Goal: Information Seeking & Learning: Learn about a topic

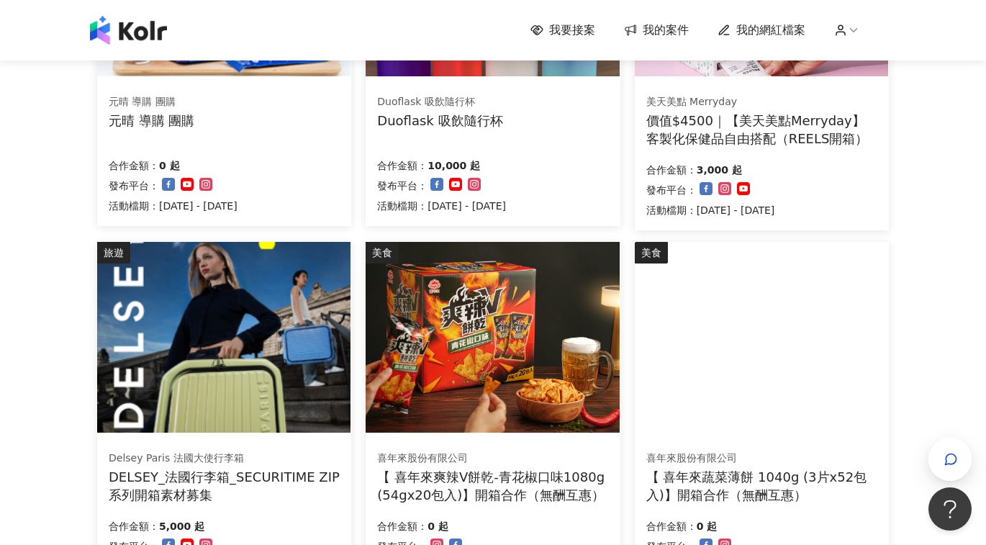
scroll to position [1001, 0]
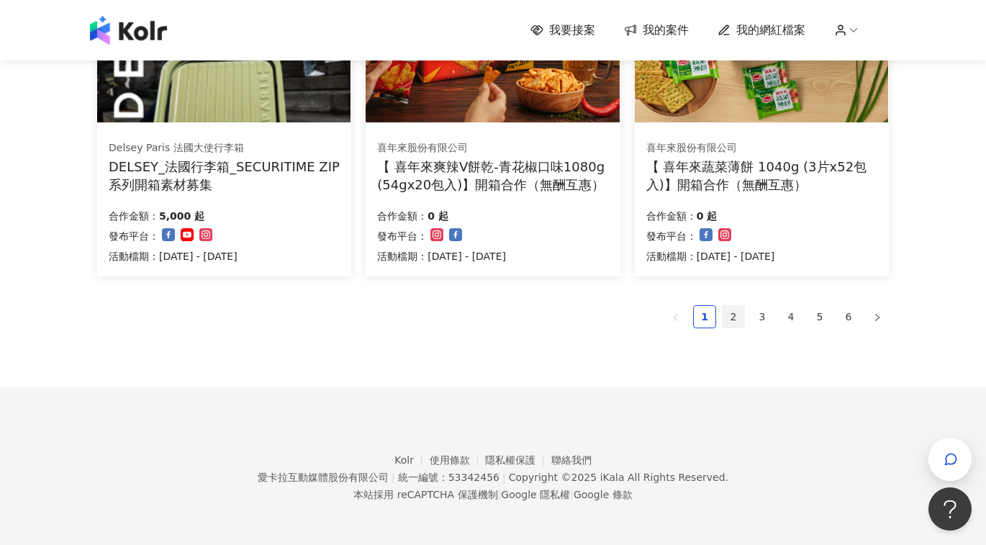
click at [731, 311] on link "2" at bounding box center [734, 317] width 22 height 22
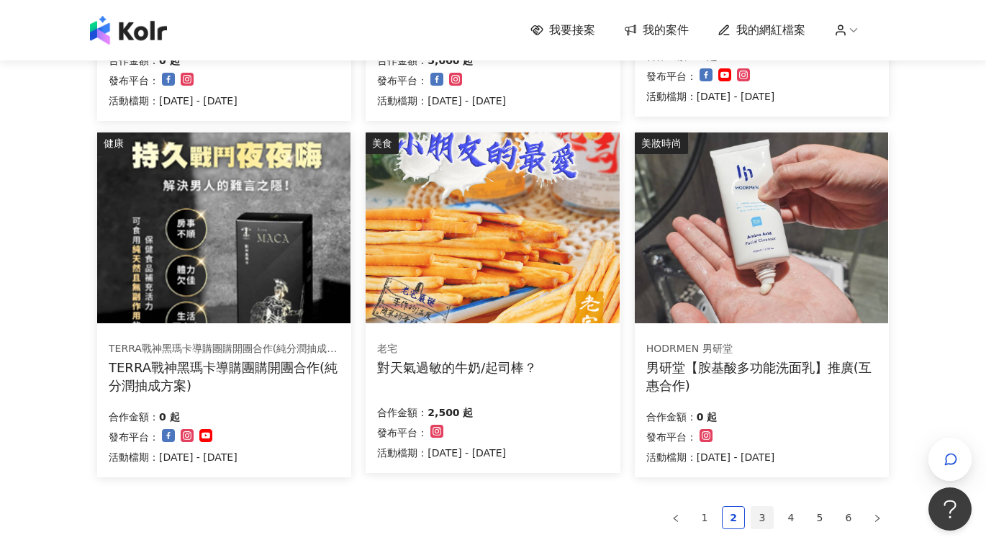
scroll to position [972, 0]
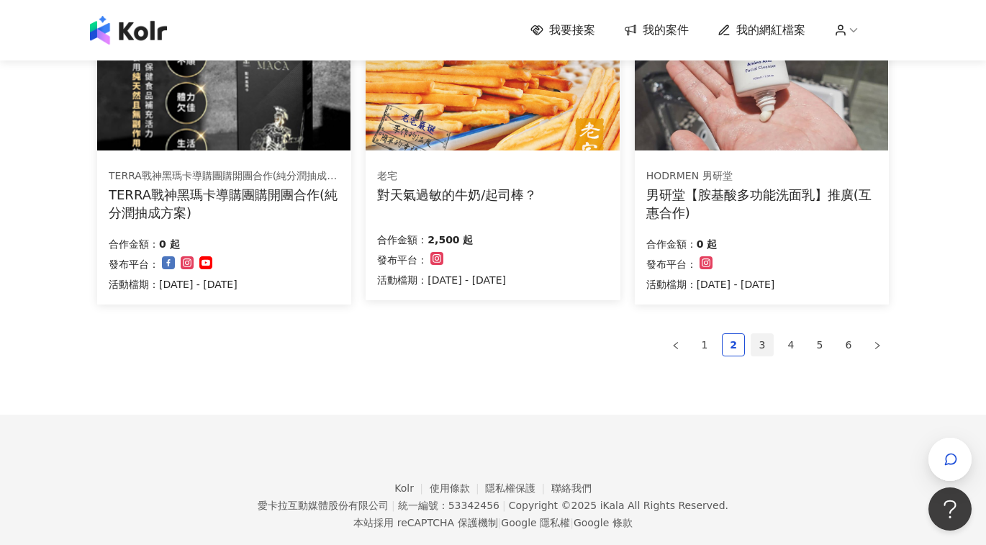
click at [757, 340] on link "3" at bounding box center [762, 345] width 22 height 22
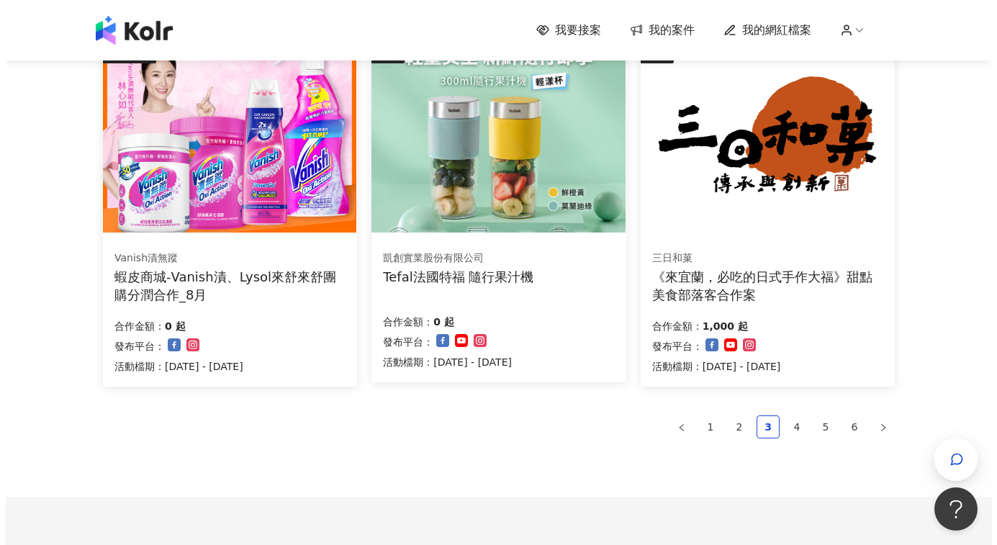
scroll to position [893, 0]
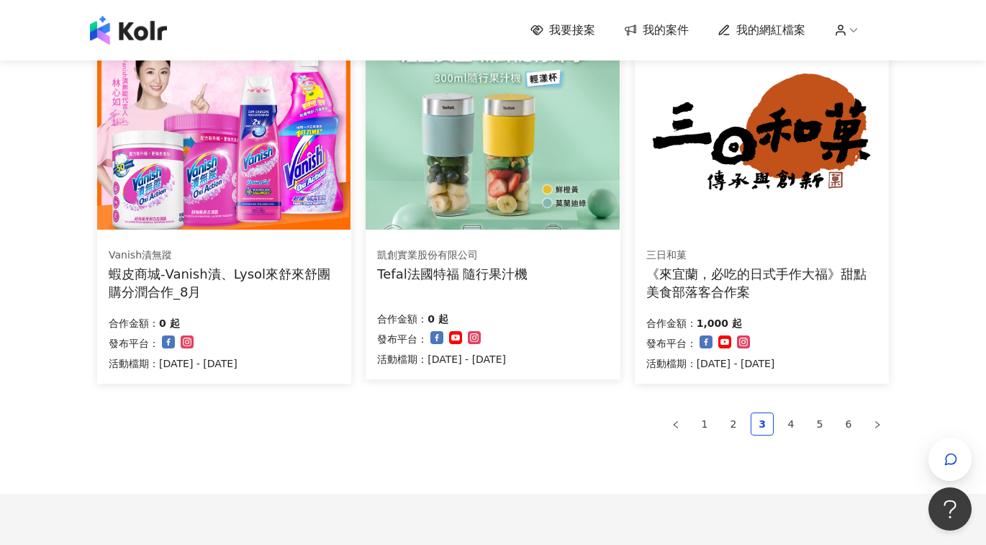
click at [524, 200] on img at bounding box center [492, 134] width 253 height 191
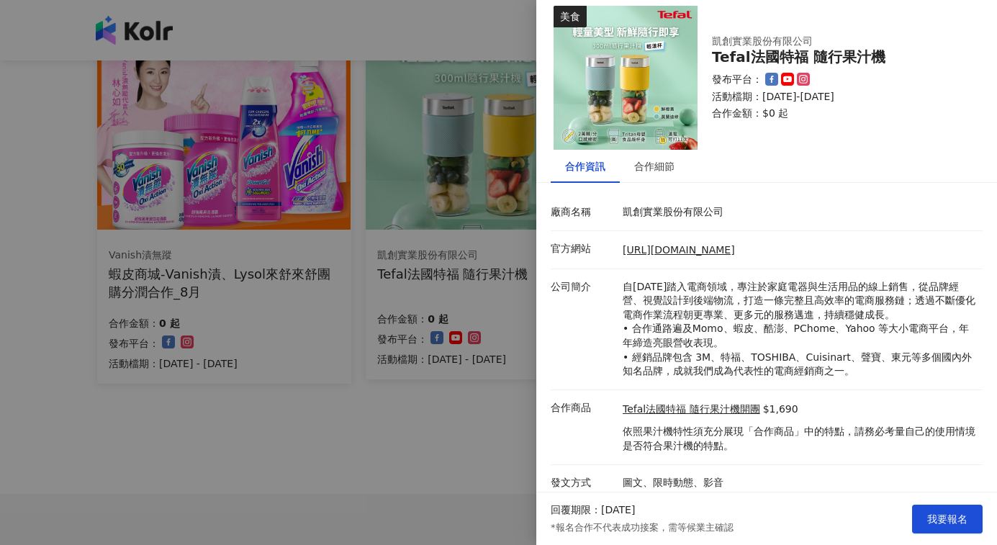
scroll to position [19, 0]
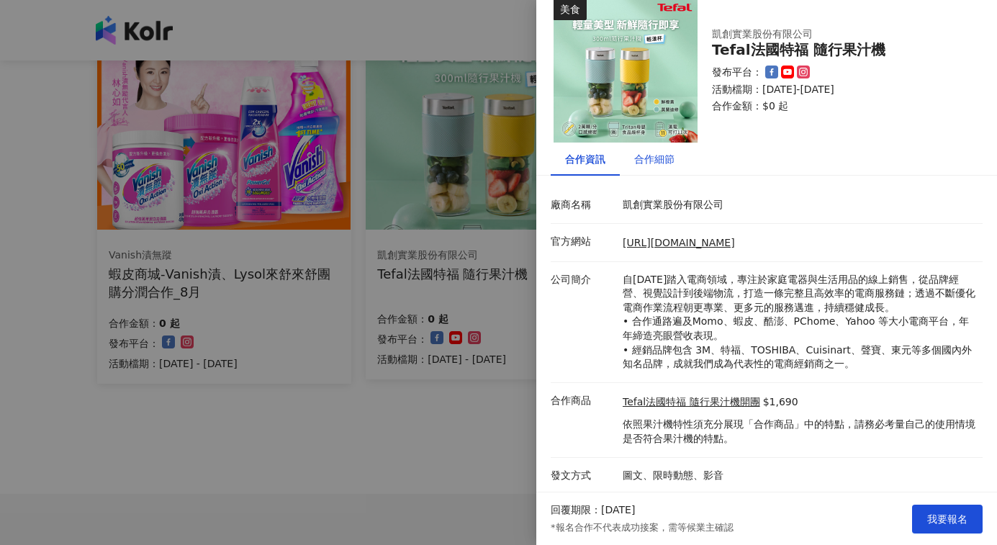
click at [655, 157] on div "合作細節" at bounding box center [654, 159] width 40 height 16
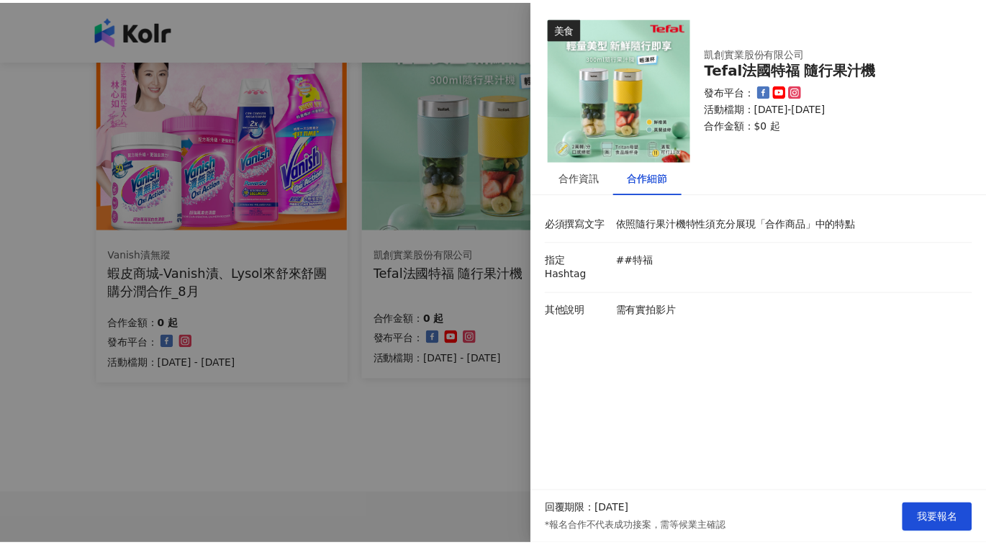
scroll to position [0, 0]
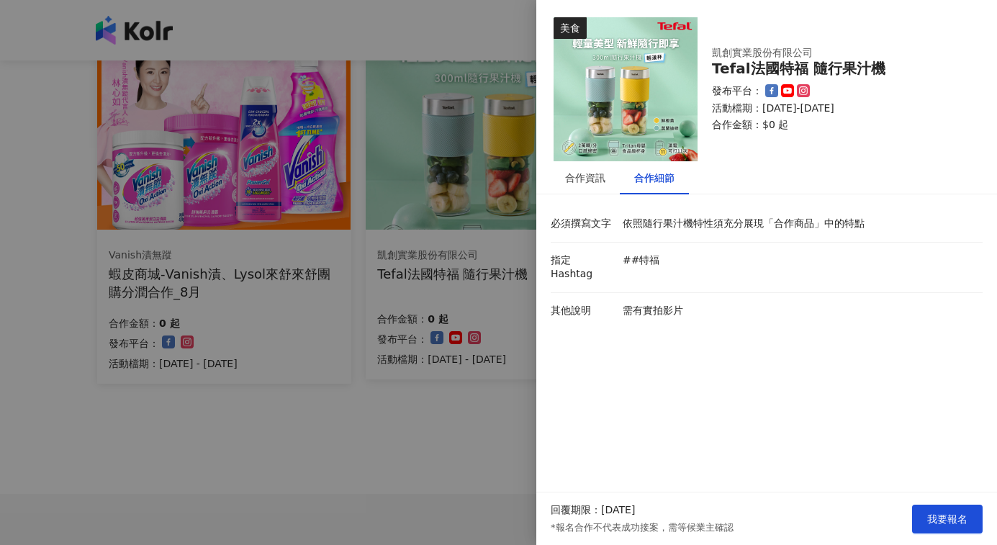
click at [639, 126] on img at bounding box center [626, 89] width 144 height 144
click at [611, 171] on div "合作資訊" at bounding box center [585, 177] width 69 height 33
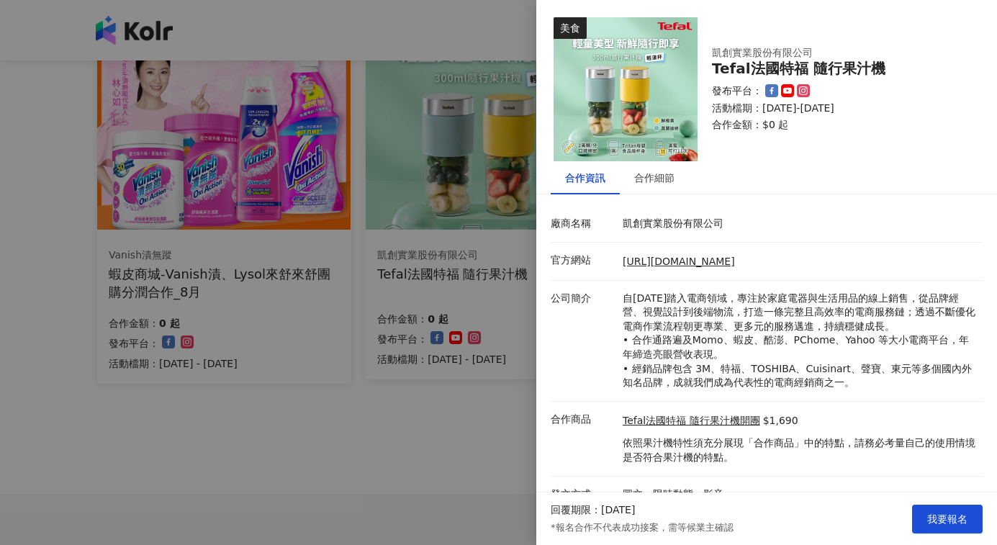
click at [440, 420] on div at bounding box center [498, 272] width 997 height 545
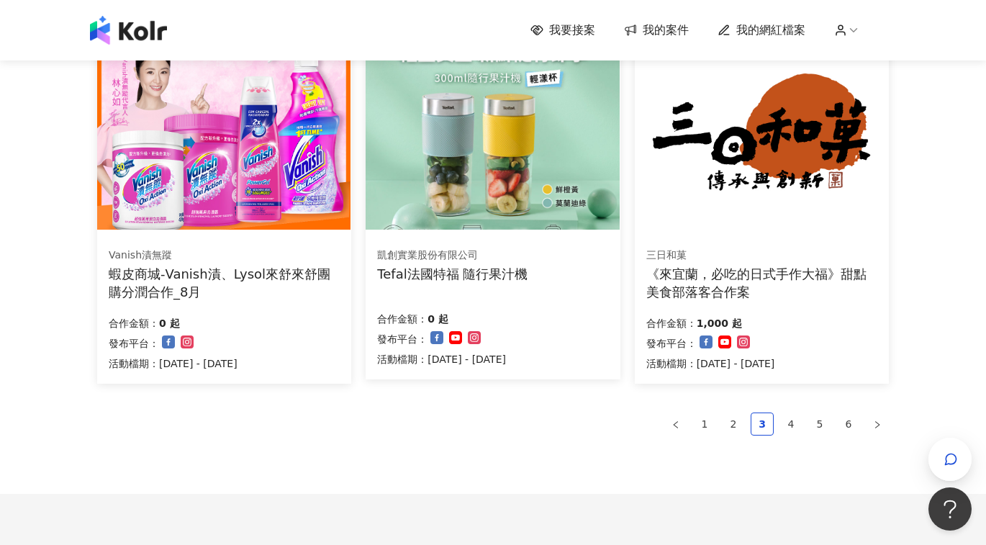
click at [528, 161] on img at bounding box center [492, 134] width 253 height 191
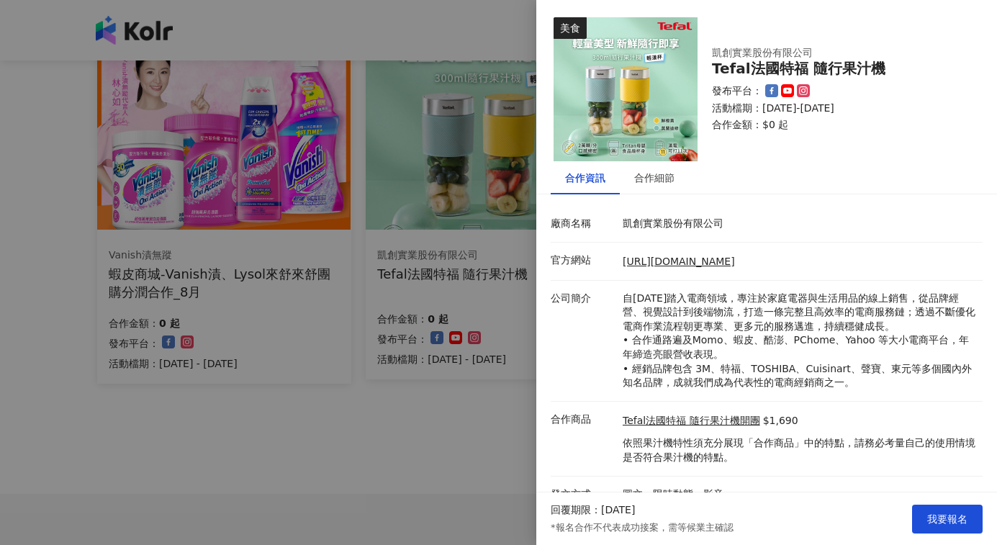
click at [307, 425] on div at bounding box center [498, 272] width 997 height 545
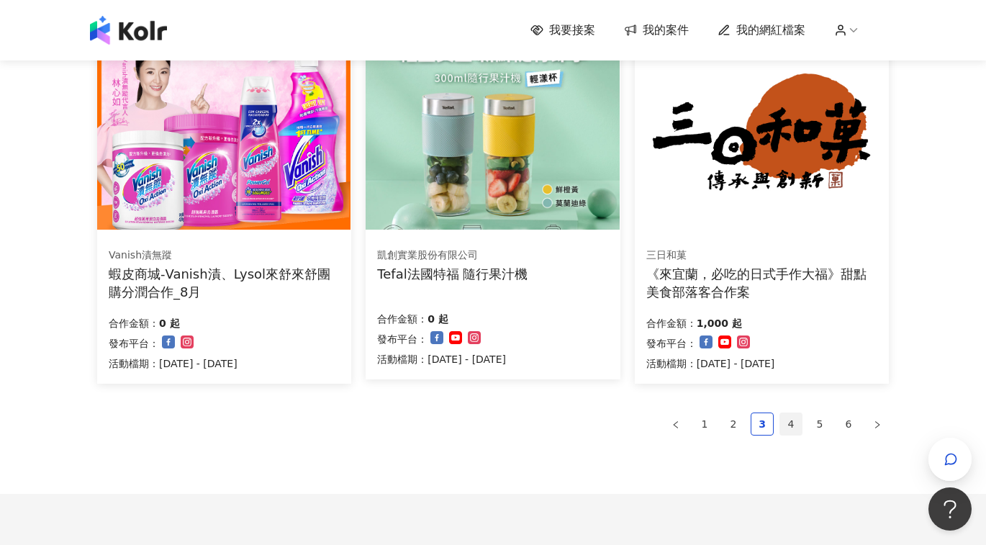
click at [790, 429] on link "4" at bounding box center [791, 424] width 22 height 22
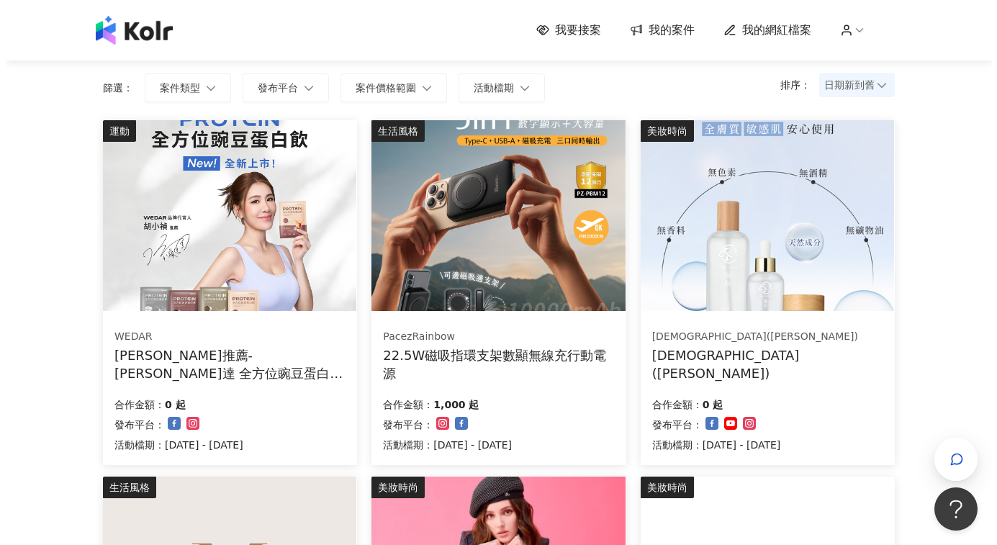
scroll to position [104, 0]
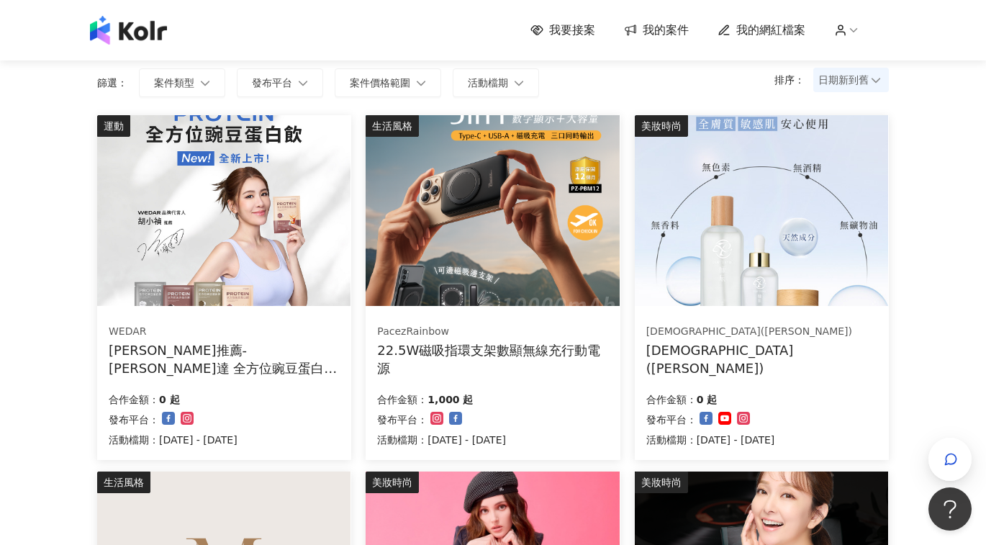
click at [536, 264] on img at bounding box center [492, 210] width 253 height 191
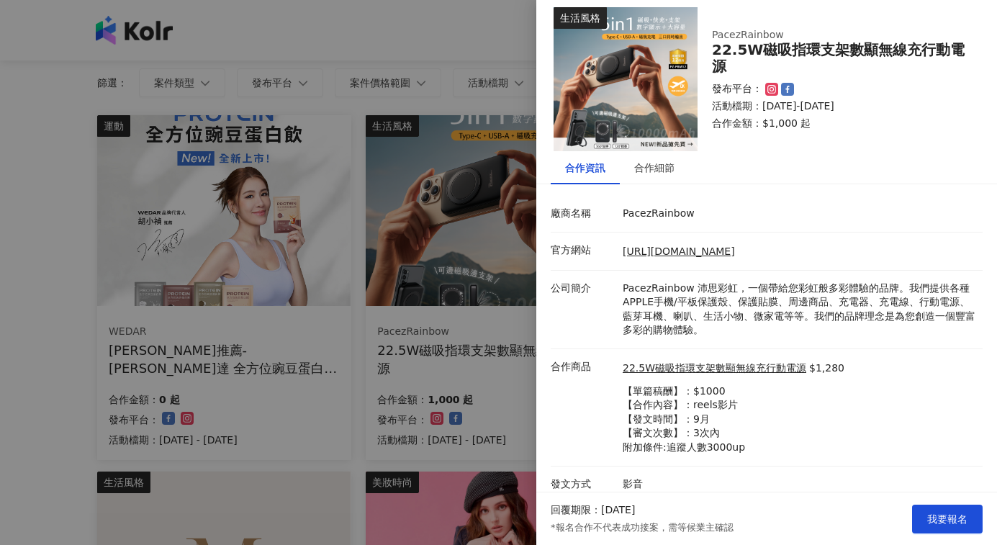
scroll to position [0, 0]
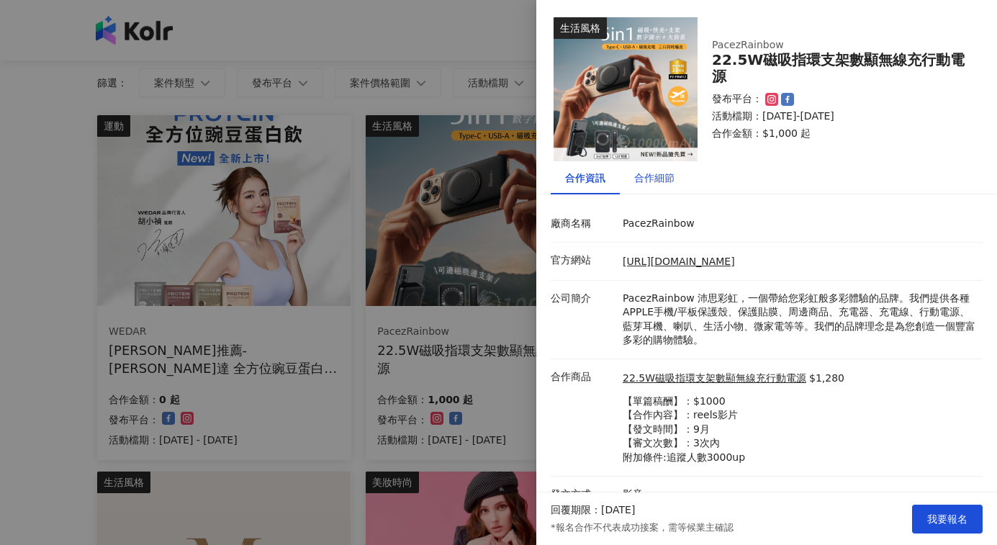
click at [651, 173] on div "合作細節" at bounding box center [654, 178] width 40 height 16
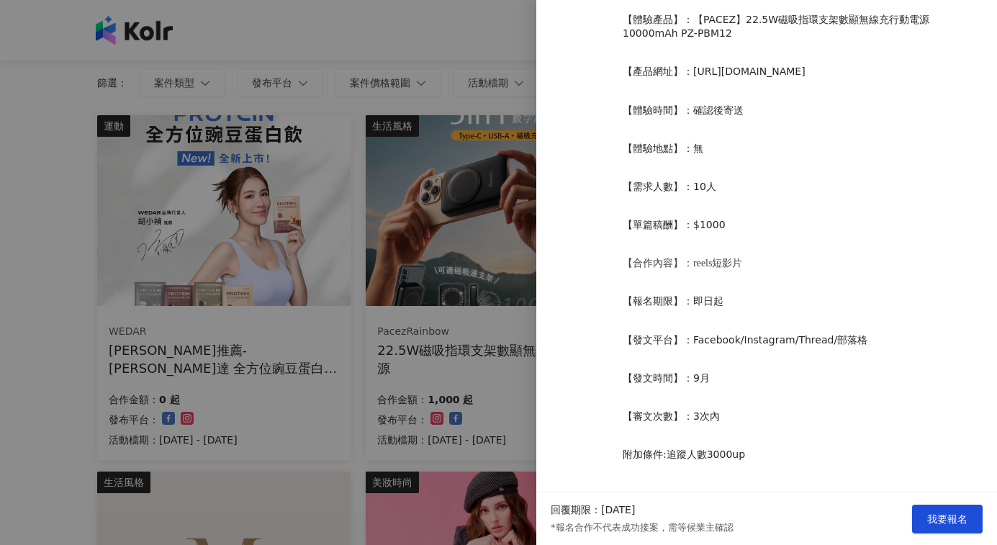
scroll to position [378, 0]
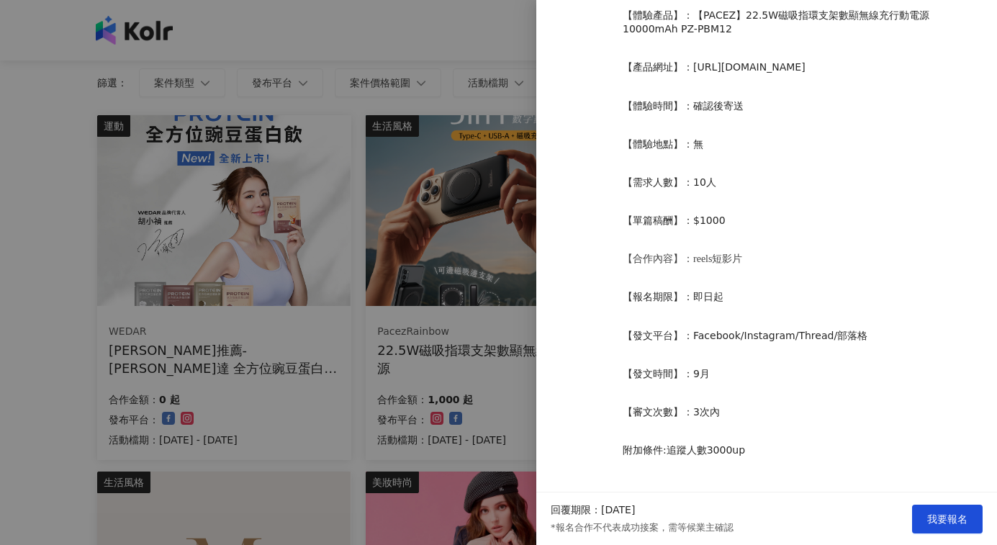
click at [498, 354] on div at bounding box center [498, 272] width 997 height 545
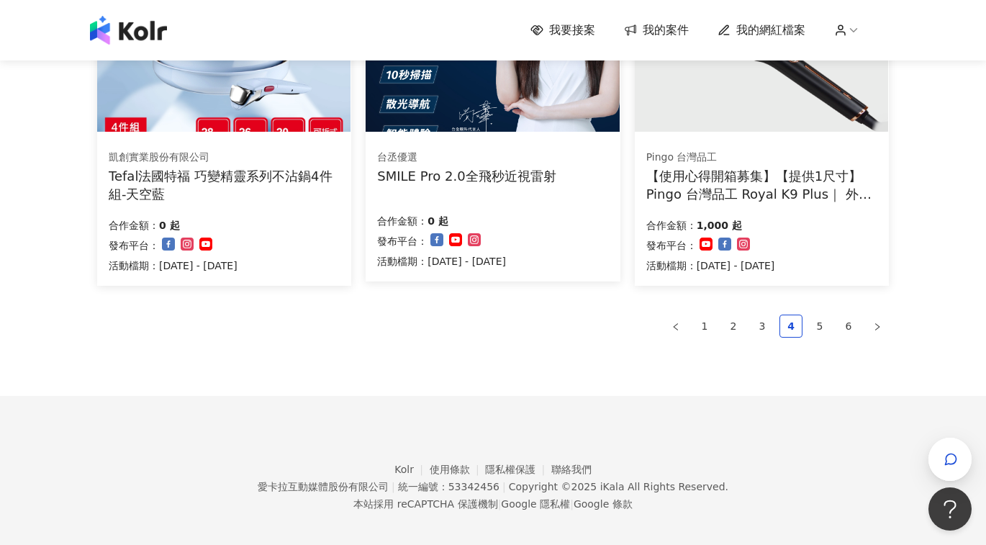
scroll to position [1001, 0]
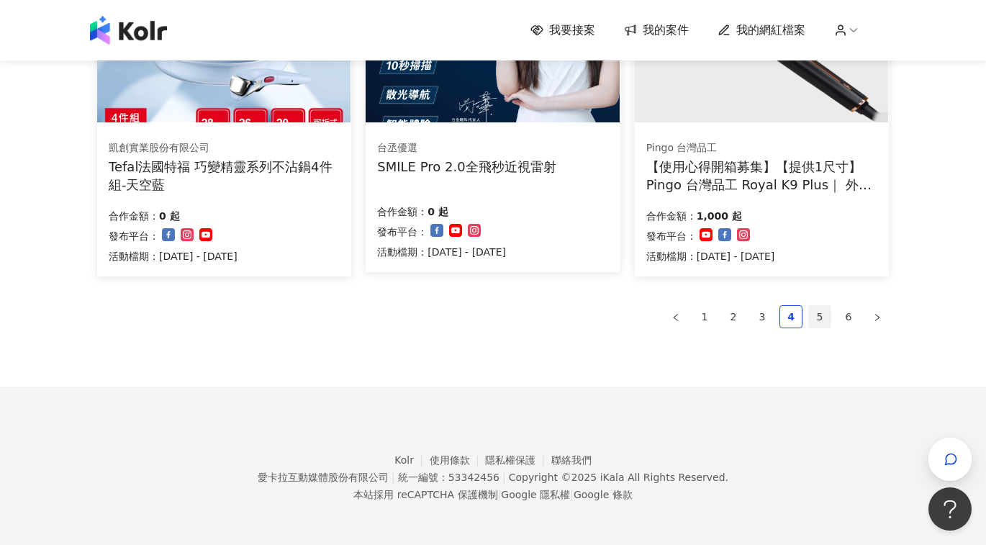
click at [813, 313] on link "5" at bounding box center [820, 317] width 22 height 22
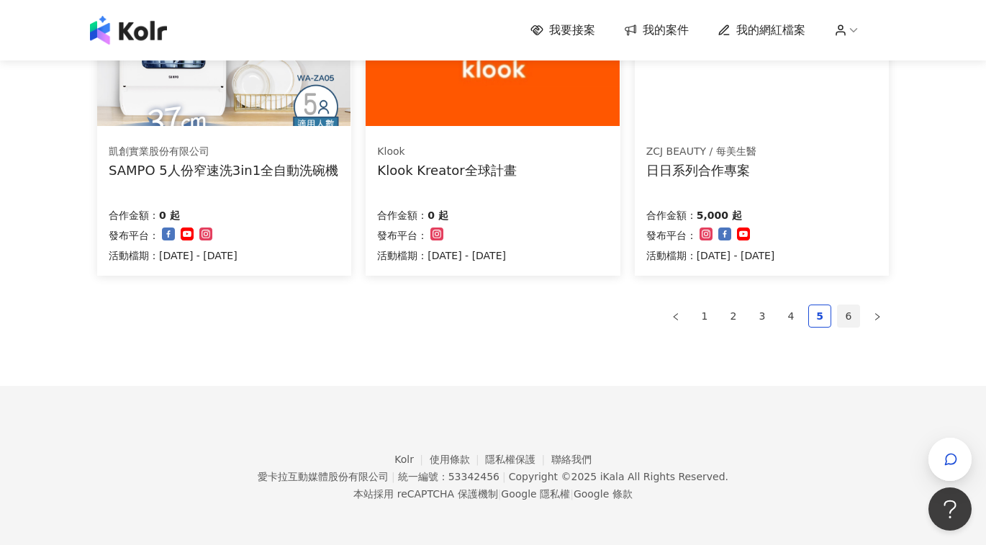
scroll to position [994, 0]
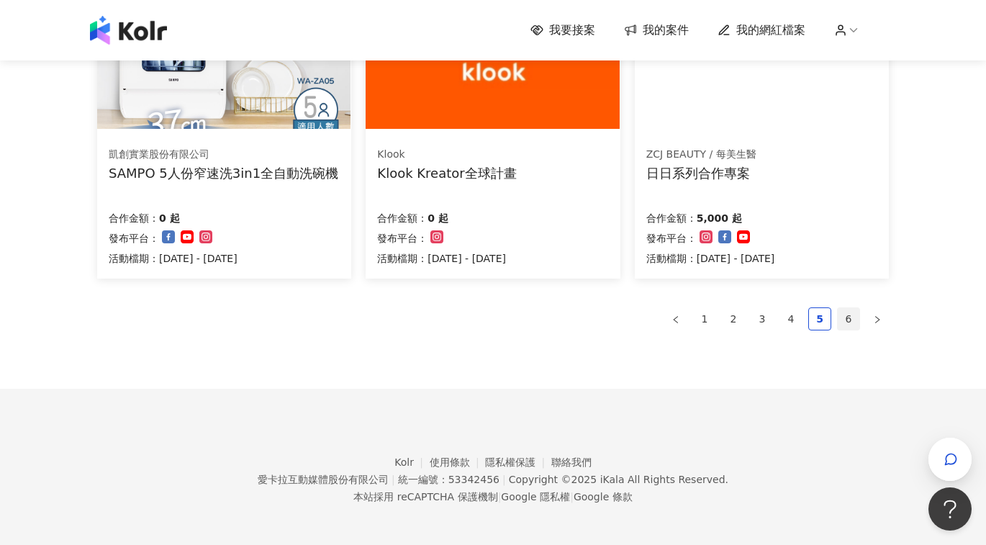
click at [851, 319] on link "6" at bounding box center [849, 319] width 22 height 22
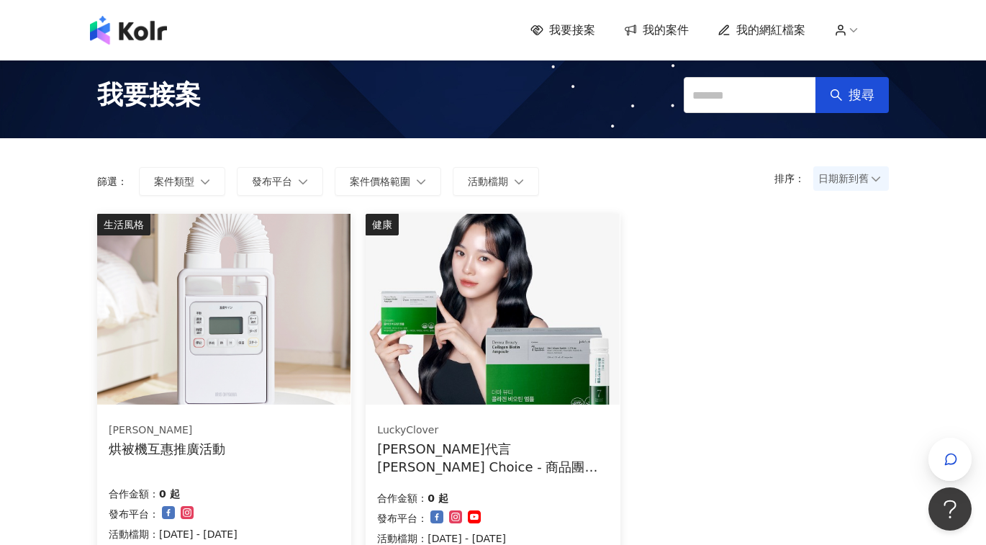
scroll to position [0, 0]
